Goal: Task Accomplishment & Management: Manage account settings

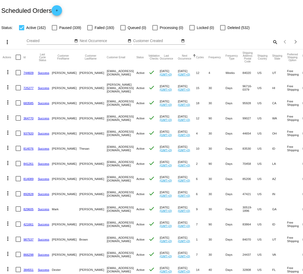
click at [57, 28] on div at bounding box center [54, 27] width 5 height 5
click at [55, 30] on input "Paused (339)" at bounding box center [54, 30] width 0 height 0
checkbox input "true"
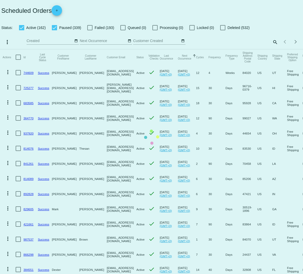
click at [223, 49] on mat-table "Actions Id Last Cycle Status Customer FirstName Customer LastName Customer Emai…" at bounding box center [151, 208] width 303 height 318
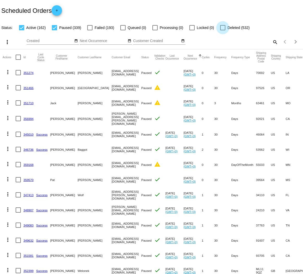
click at [222, 28] on div at bounding box center [222, 27] width 5 height 5
click at [223, 30] on input "Deleted (532)" at bounding box center [223, 30] width 0 height 0
checkbox input "true"
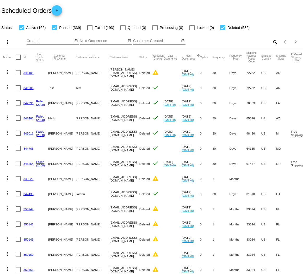
click at [250, 42] on div "search" at bounding box center [241, 42] width 76 height 8
click at [272, 41] on mat-icon "search" at bounding box center [275, 42] width 6 height 8
click at [245, 41] on input "Search" at bounding box center [241, 41] width 76 height 4
paste input "[GEOGRAPHIC_DATA]"
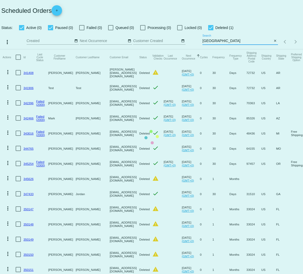
type input "[GEOGRAPHIC_DATA]"
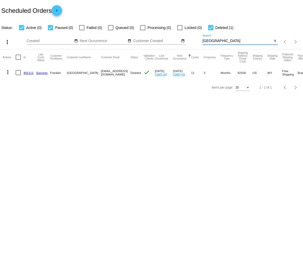
click at [7, 70] on mat-icon "more_vert" at bounding box center [8, 72] width 6 height 6
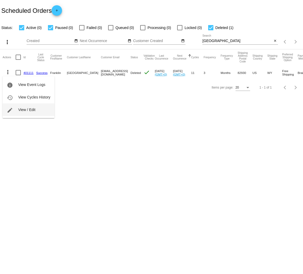
click at [19, 111] on span "View / Edit" at bounding box center [26, 110] width 17 height 4
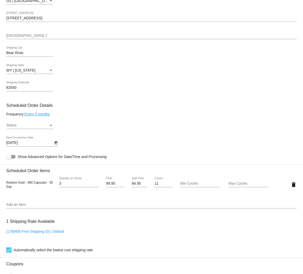
scroll to position [205, 0]
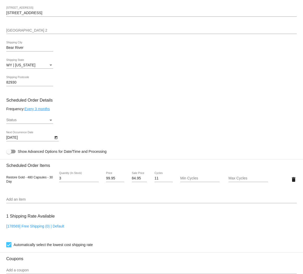
click at [52, 121] on div "Status" at bounding box center [51, 120] width 3 height 1
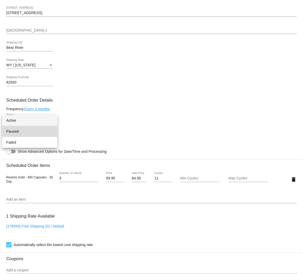
click at [32, 130] on span "Paused" at bounding box center [29, 131] width 47 height 11
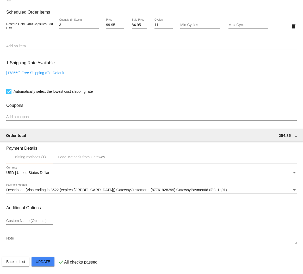
scroll to position [359, 0]
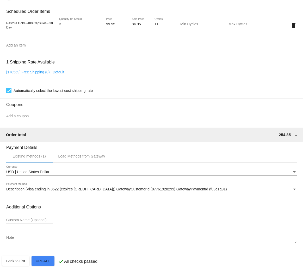
click at [37, 258] on mat-card "Customer 1513646: Franklin Canada [EMAIL_ADDRESS][DOMAIN_NAME] Customer Shippin…" at bounding box center [151, 13] width 303 height 522
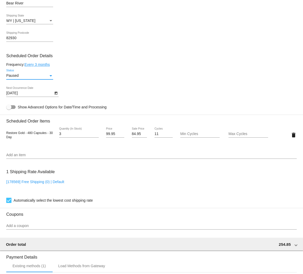
scroll to position [250, 0]
click at [34, 76] on div "Paused" at bounding box center [27, 75] width 42 height 4
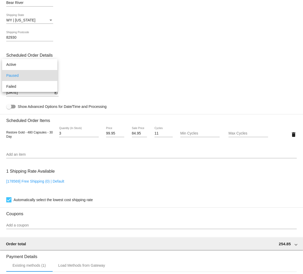
click at [98, 64] on div at bounding box center [151, 137] width 303 height 274
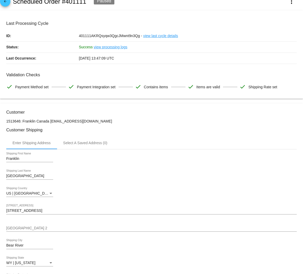
scroll to position [0, 0]
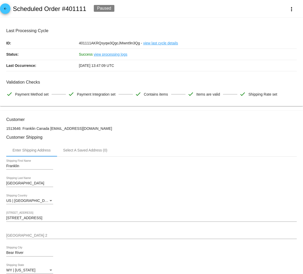
click at [8, 10] on mat-icon "arrow_back" at bounding box center [5, 10] width 6 height 6
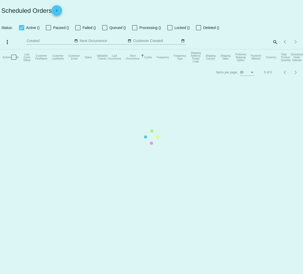
checkbox input "true"
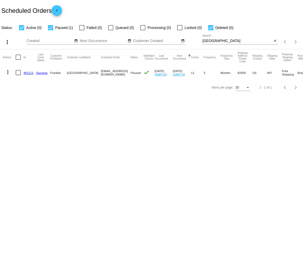
click at [10, 73] on mat-icon "more_vert" at bounding box center [8, 72] width 6 height 6
click at [29, 122] on span "Process Now" at bounding box center [28, 122] width 21 height 4
